Goal: Task Accomplishment & Management: Manage account settings

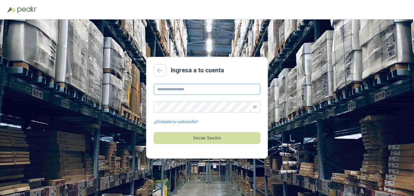
click at [182, 93] on input "text" at bounding box center [207, 89] width 107 height 11
type input "**********"
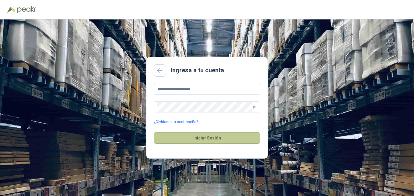
click at [192, 142] on button "Iniciar Sesión" at bounding box center [207, 139] width 107 height 12
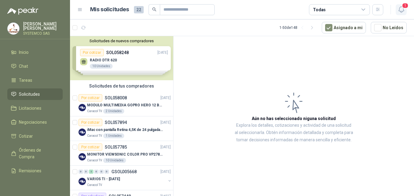
click at [403, 10] on icon "button" at bounding box center [402, 10] width 8 height 8
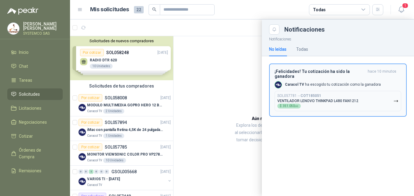
click at [352, 81] on div "Caracol TV [PERSON_NAME] tu cotización como la ganadora" at bounding box center [328, 84] width 106 height 7
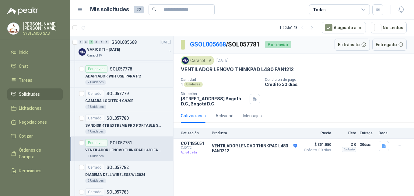
scroll to position [183, 0]
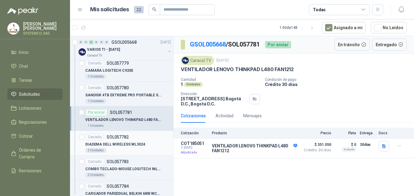
click at [130, 141] on div "DIADEMA DELL WIRELESS WL3024" at bounding box center [128, 144] width 86 height 7
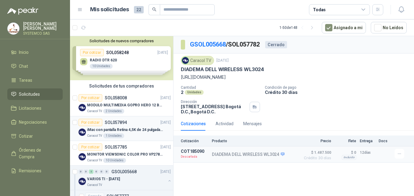
click at [133, 125] on div "Por cotizar SOL057894 [DATE]" at bounding box center [125, 122] width 92 height 7
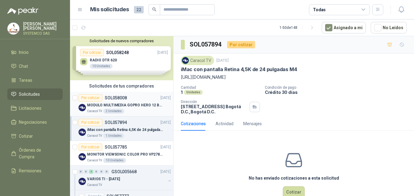
click at [138, 98] on div "Por cotizar SOL058008 [DATE]" at bounding box center [125, 97] width 92 height 7
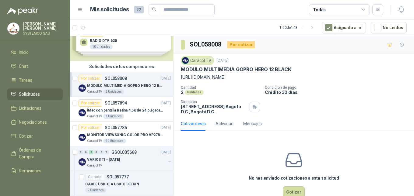
scroll to position [30, 0]
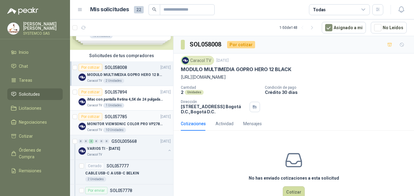
click at [132, 118] on div "Por cotizar SOL057785 [DATE]" at bounding box center [125, 116] width 92 height 7
